Goal: Find specific page/section: Find specific page/section

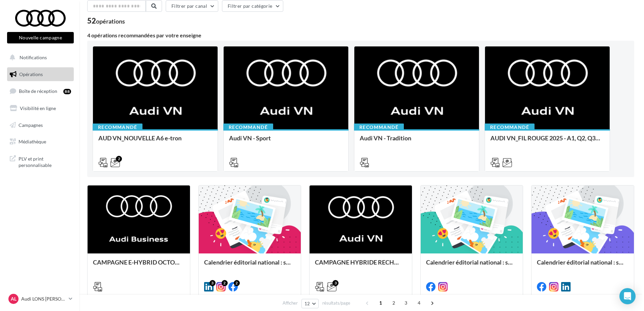
scroll to position [101, 0]
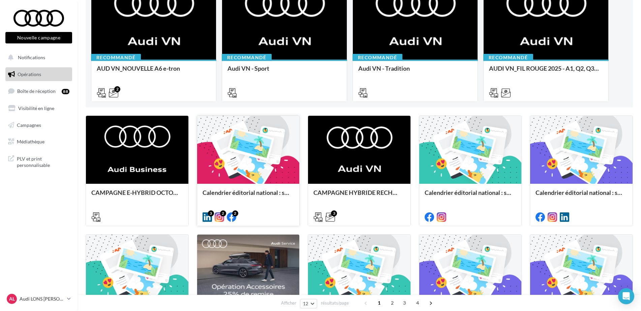
click at [250, 141] on div at bounding box center [248, 150] width 102 height 69
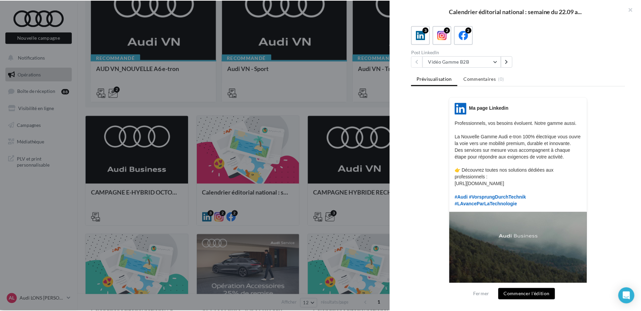
scroll to position [160, 0]
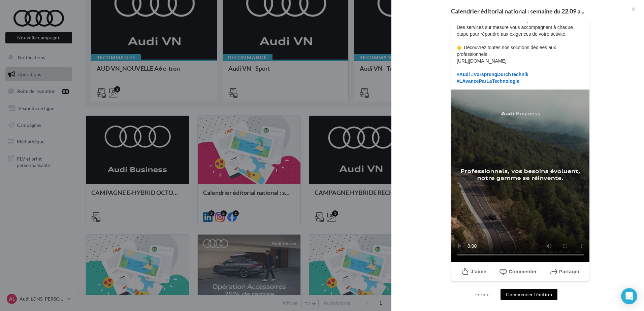
click at [278, 119] on div at bounding box center [322, 155] width 644 height 311
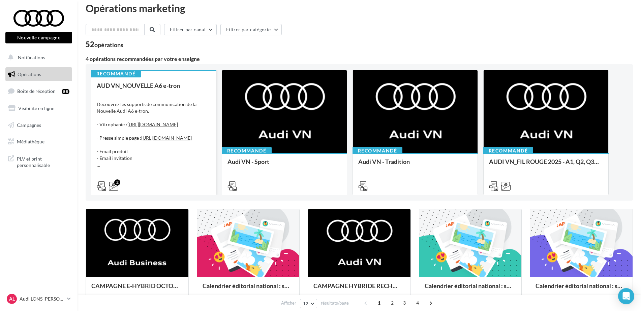
scroll to position [0, 0]
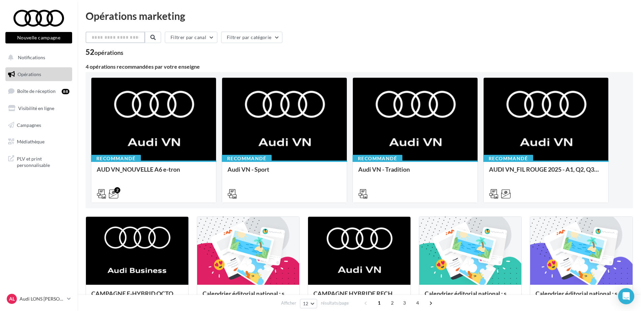
click at [125, 34] on input "text" at bounding box center [115, 37] width 59 height 11
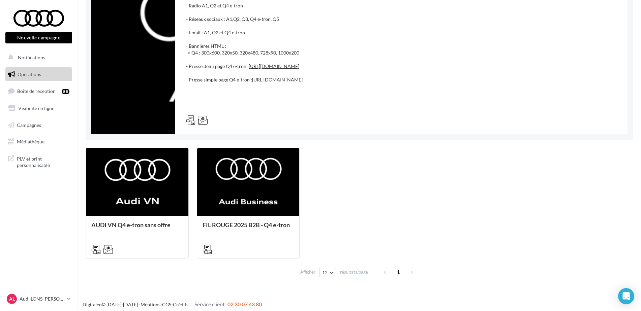
scroll to position [106, 0]
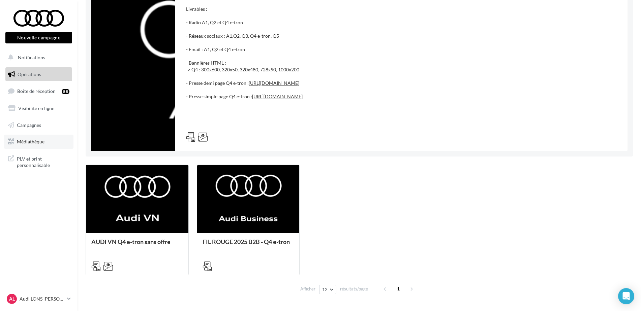
type input "**"
click at [55, 145] on link "Médiathèque" at bounding box center [38, 142] width 69 height 14
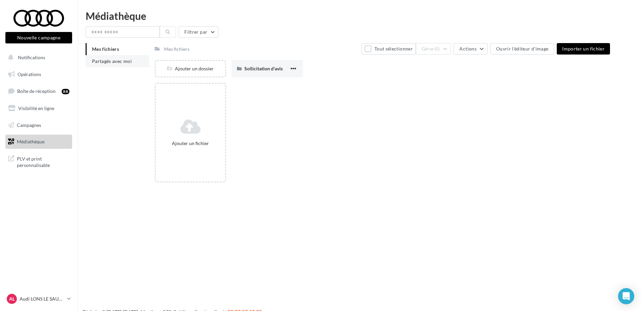
click at [108, 57] on li "Partagés avec moi" at bounding box center [118, 61] width 64 height 12
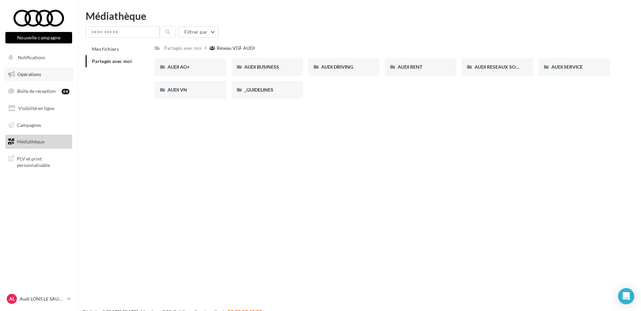
click at [49, 76] on link "Opérations" at bounding box center [38, 74] width 69 height 14
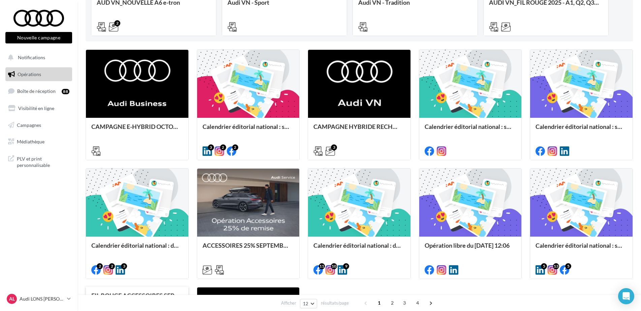
scroll to position [270, 0]
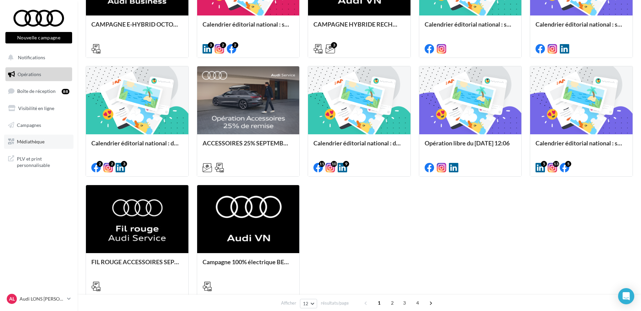
click at [43, 136] on link "Médiathèque" at bounding box center [38, 142] width 69 height 14
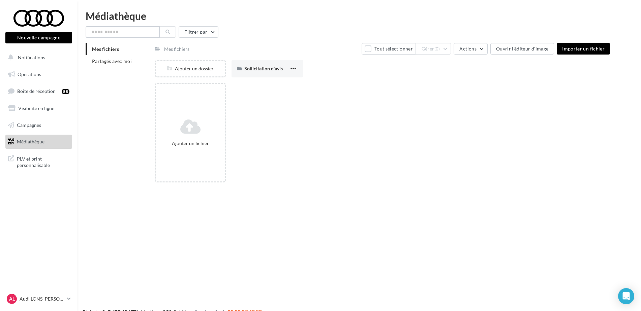
click at [122, 34] on input "text" at bounding box center [123, 31] width 74 height 11
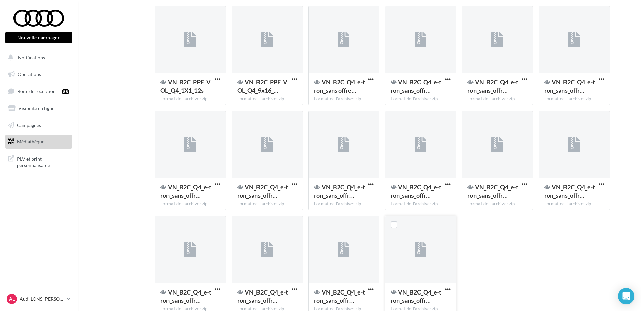
scroll to position [661, 0]
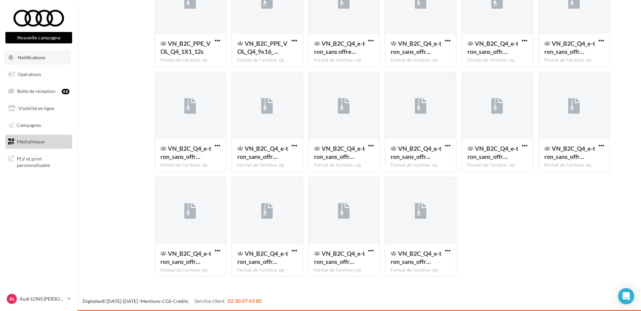
type input "**"
click at [39, 56] on span "Notifications" at bounding box center [31, 58] width 27 height 6
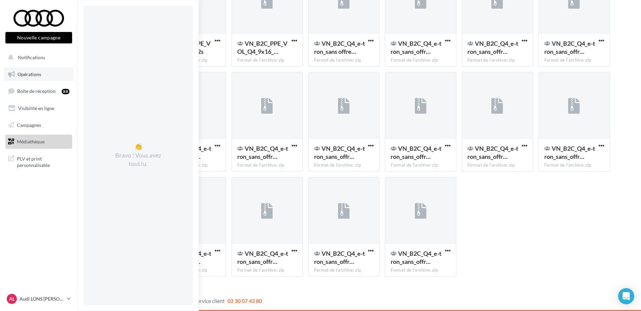
click at [36, 75] on span "Opérations" at bounding box center [30, 74] width 24 height 6
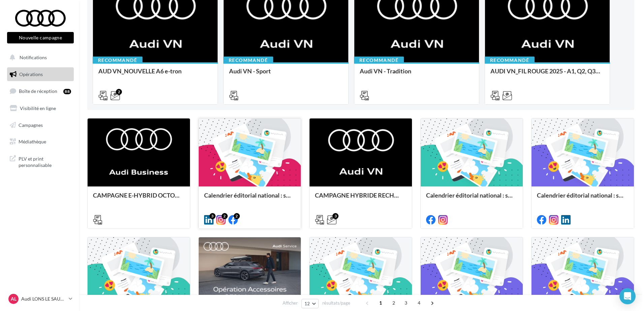
scroll to position [101, 0]
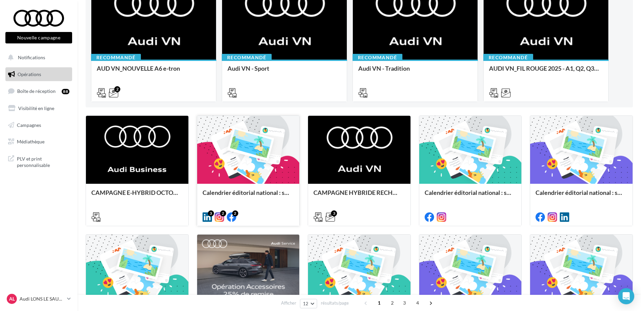
click at [271, 152] on div at bounding box center [248, 150] width 102 height 69
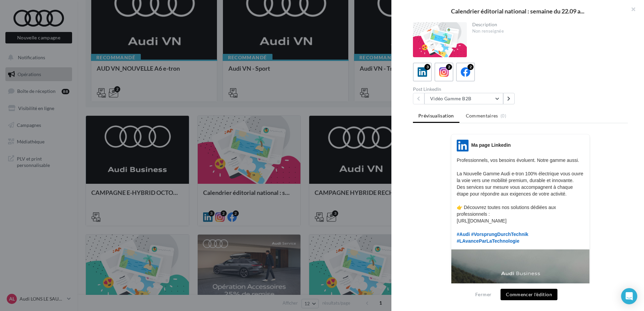
click at [610, 95] on div "Post LinkedIn Vidéo Gamme B2B Vidéo Gamme B2B Nouveau post LinkedIn Audi RS 6 A…" at bounding box center [523, 96] width 220 height 18
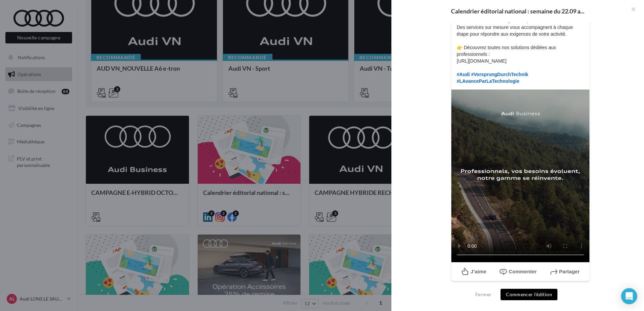
scroll to position [0, 0]
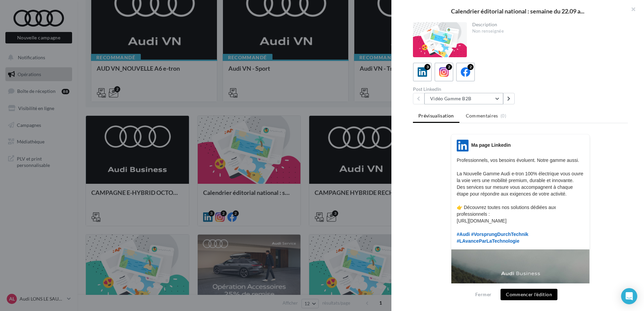
click at [467, 96] on button "Vidéo Gamme B2B" at bounding box center [464, 98] width 79 height 11
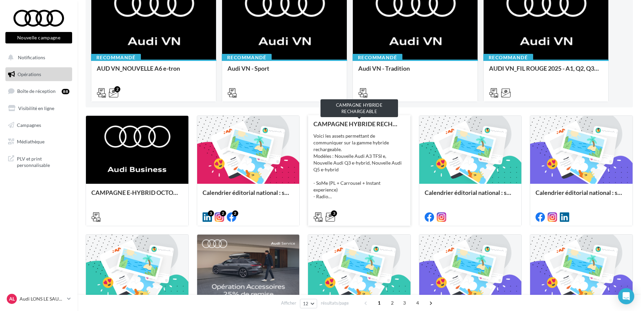
click at [374, 124] on div "CAMPAGNE HYBRIDE RECHARGEABLE" at bounding box center [359, 124] width 92 height 7
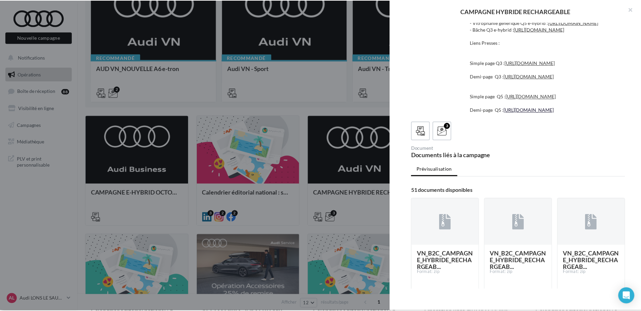
scroll to position [101, 0]
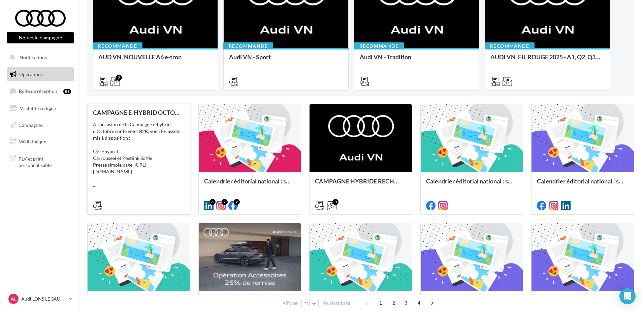
scroll to position [67, 0]
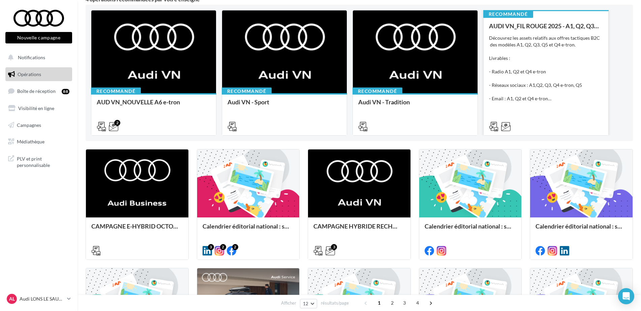
click at [564, 71] on div "Découvrez les assets relatifs aux offres tactiques B2C des modèles A1, Q2, Q3, …" at bounding box center [546, 68] width 114 height 67
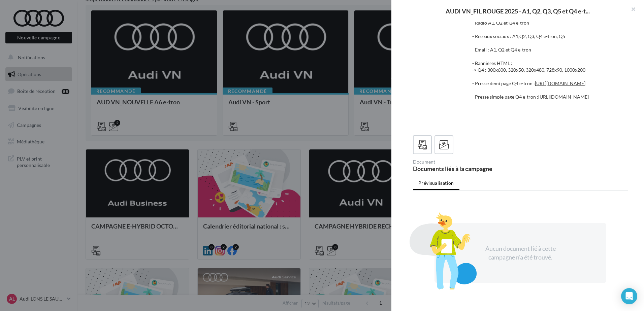
scroll to position [16, 0]
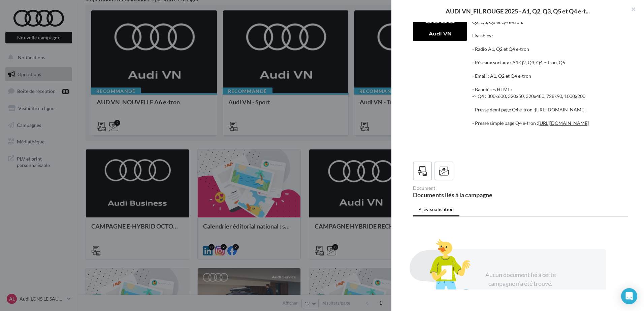
drag, startPoint x: 531, startPoint y: 63, endPoint x: 562, endPoint y: 57, distance: 30.9
click at [532, 62] on div "Découvrez les assets relatifs aux offres tactiques B2C des modèles A1, Q2, Q3, …" at bounding box center [547, 83] width 151 height 142
click at [566, 56] on div "Découvrez les assets relatifs aux offres tactiques B2C des modèles A1, Q2, Q3, …" at bounding box center [547, 83] width 151 height 142
click at [567, 61] on div "Découvrez les assets relatifs aux offres tactiques B2C des modèles A1, Q2, Q3, …" at bounding box center [547, 83] width 151 height 142
click at [444, 176] on icon at bounding box center [444, 171] width 10 height 10
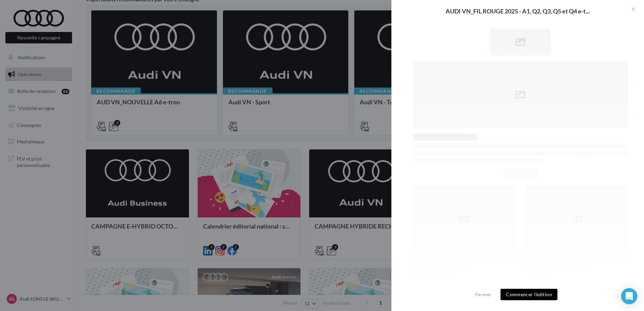
scroll to position [151, 0]
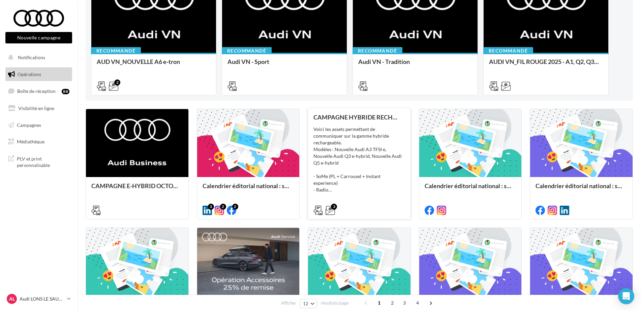
scroll to position [142, 0]
